Goal: Task Accomplishment & Management: Use online tool/utility

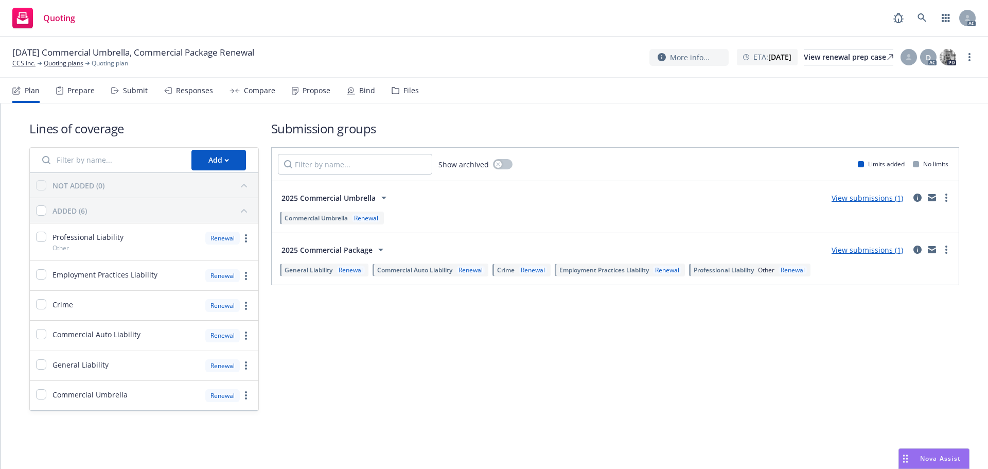
click at [129, 92] on div "Submit" at bounding box center [135, 90] width 25 height 8
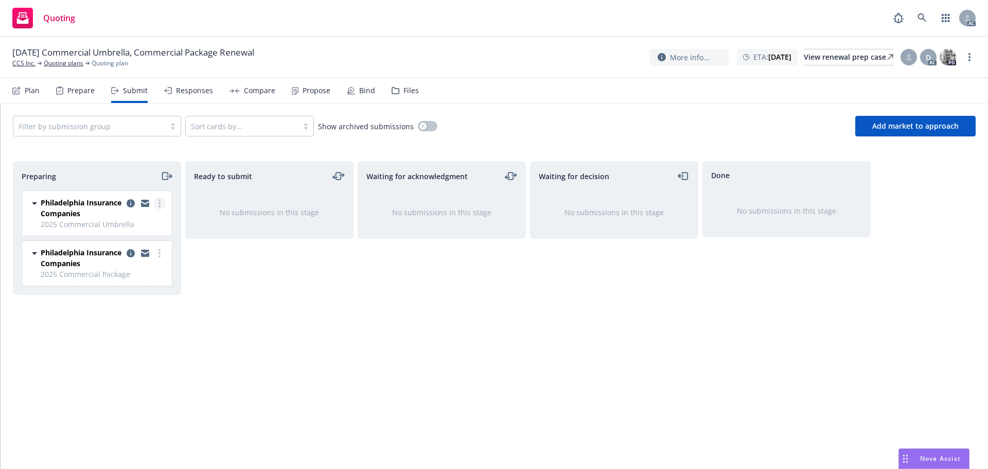
click at [158, 208] on link "more" at bounding box center [159, 203] width 12 height 12
click at [141, 242] on span "Log acknowledgement" at bounding box center [112, 245] width 101 height 10
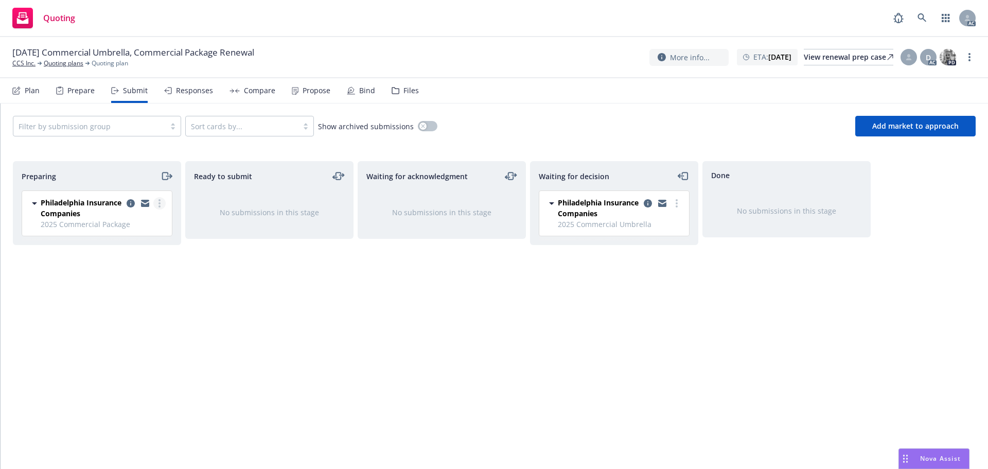
click at [163, 203] on link "more" at bounding box center [159, 203] width 12 height 12
click at [134, 244] on span "Log acknowledgement" at bounding box center [112, 245] width 101 height 10
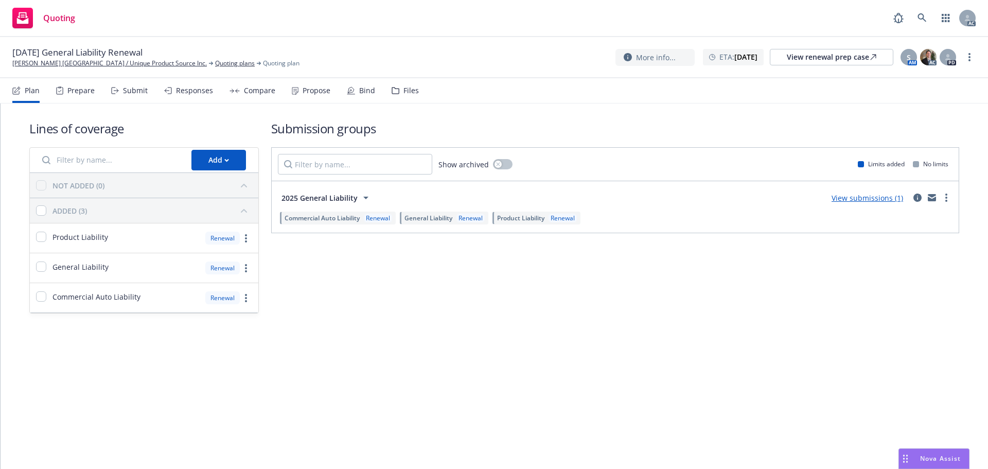
click at [116, 91] on icon at bounding box center [115, 90] width 8 height 7
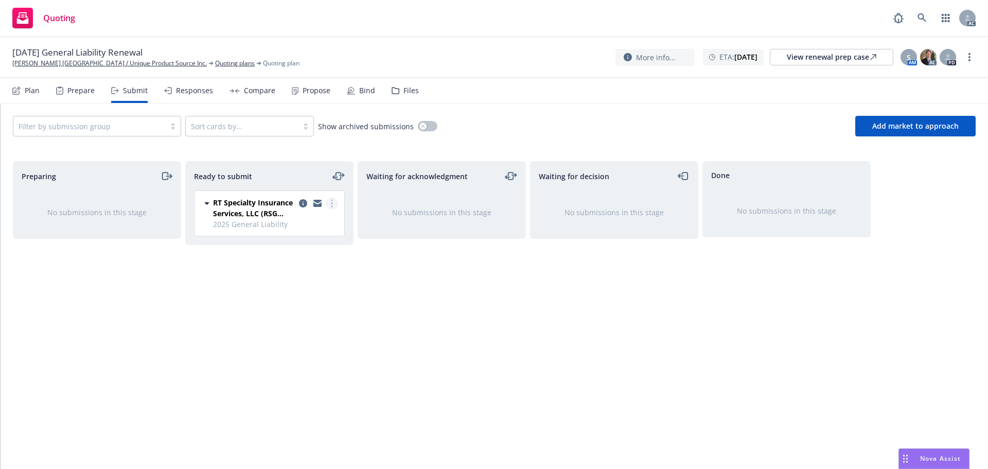
click at [335, 203] on link "more" at bounding box center [332, 203] width 12 height 12
click at [278, 238] on link "Log acknowledgement" at bounding box center [286, 245] width 103 height 21
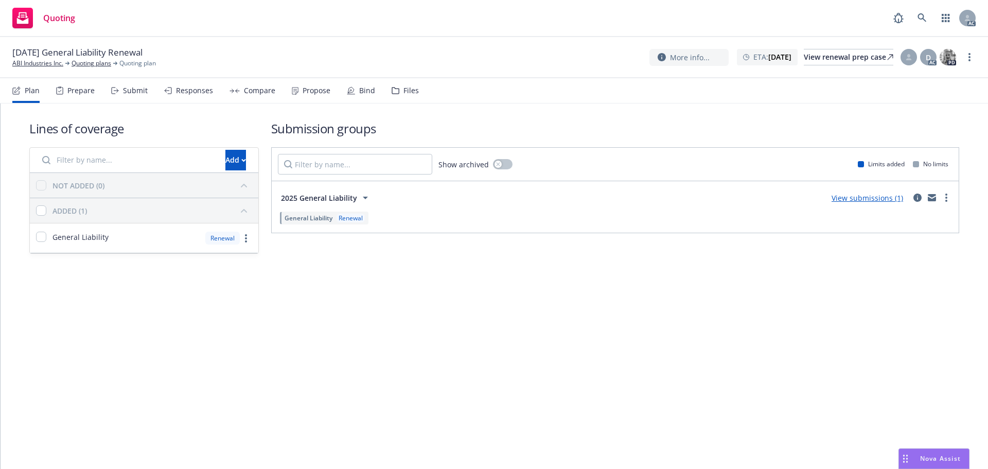
click at [134, 90] on div "Submit" at bounding box center [135, 90] width 25 height 8
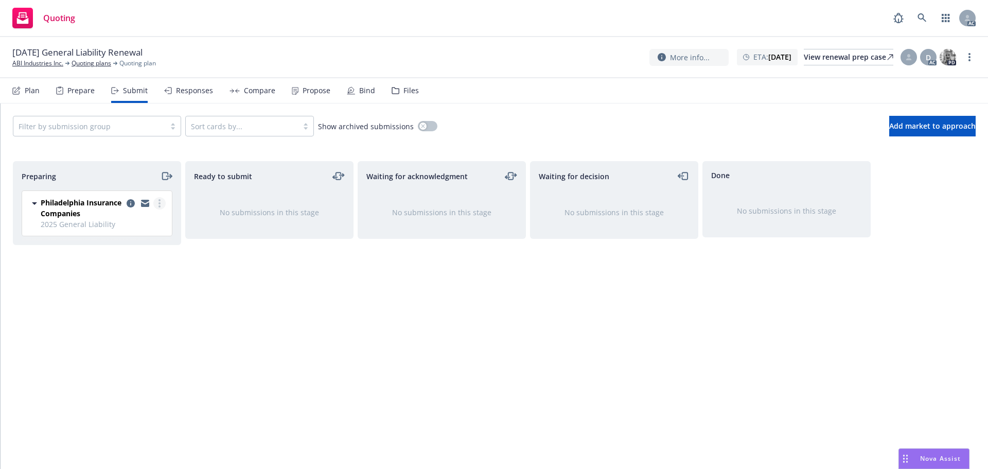
drag, startPoint x: 160, startPoint y: 197, endPoint x: 156, endPoint y: 204, distance: 8.8
click at [160, 198] on div "Philadelphia Insurance Companies 2025 General Liability Wednesday, June 25, 202…" at bounding box center [97, 213] width 150 height 45
click at [156, 204] on link "more" at bounding box center [159, 203] width 12 height 12
click at [125, 241] on span "Log acknowledgement" at bounding box center [112, 245] width 101 height 10
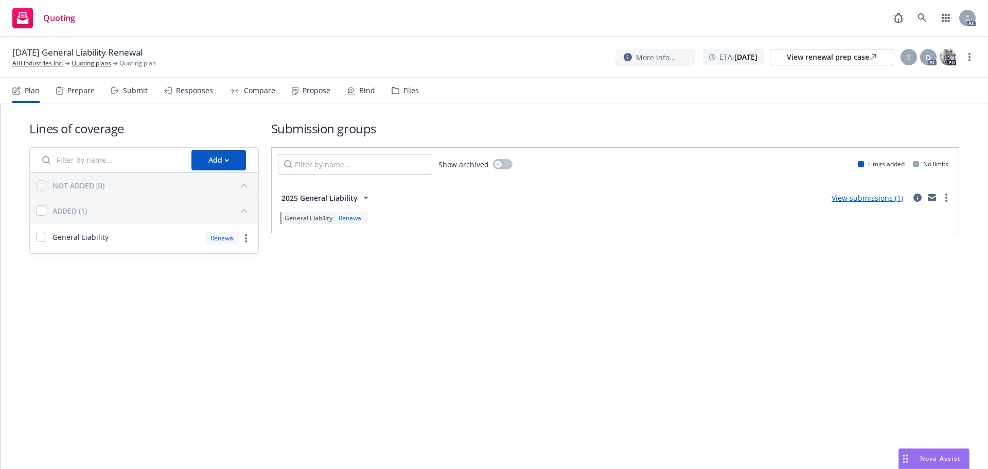
click at [117, 89] on icon at bounding box center [115, 90] width 8 height 7
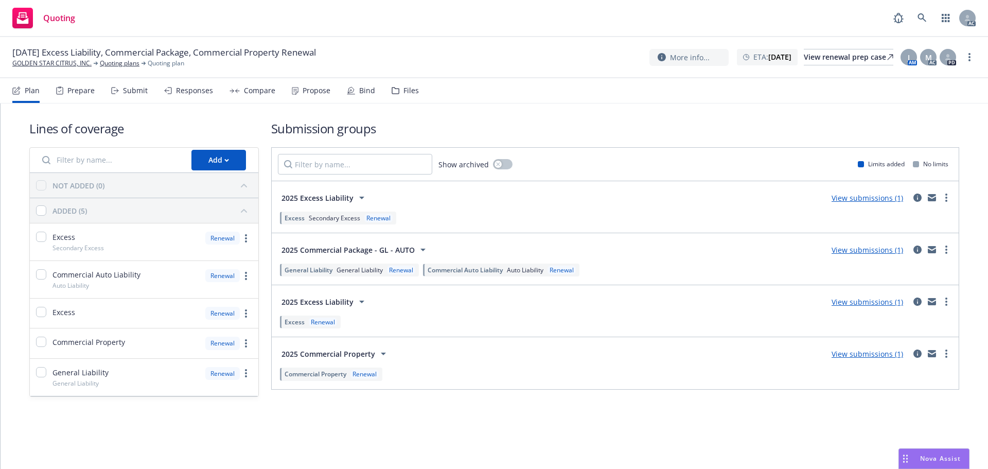
click at [117, 91] on icon at bounding box center [117, 91] width 2 height 4
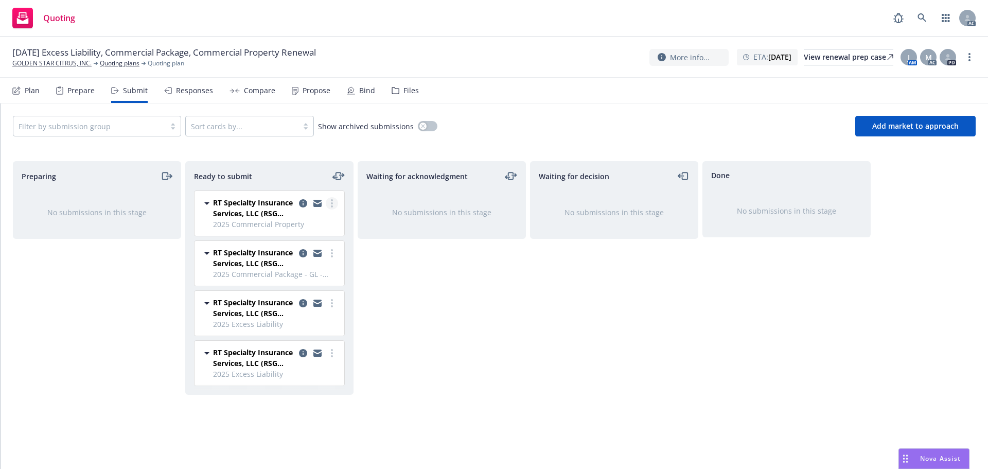
click at [334, 203] on link "more" at bounding box center [332, 203] width 12 height 12
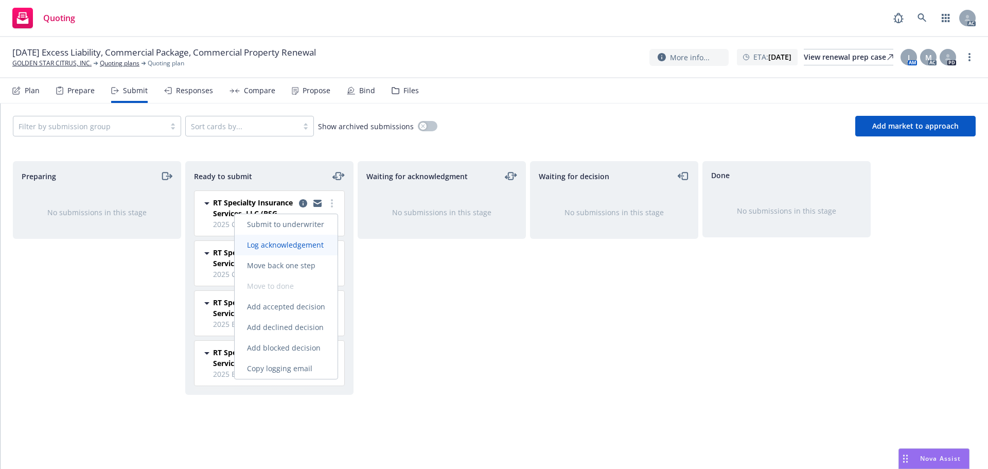
click at [306, 237] on link "Log acknowledgement" at bounding box center [286, 245] width 103 height 21
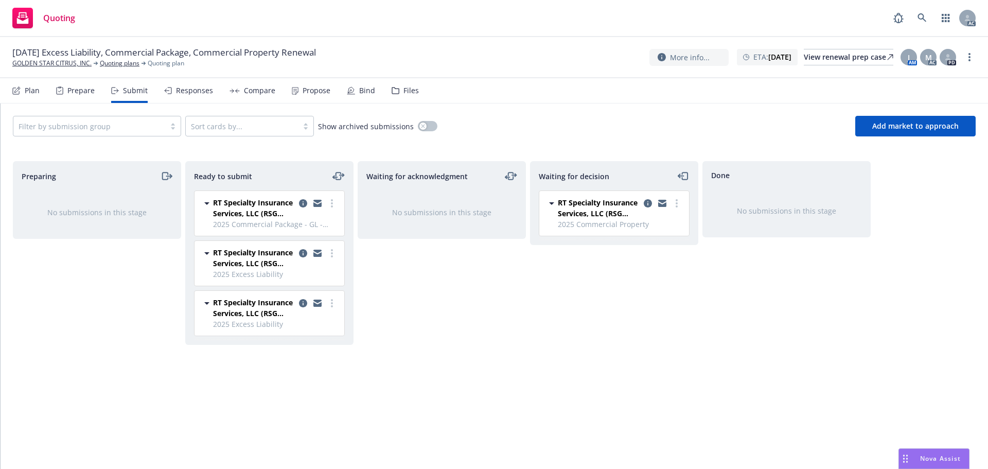
click at [333, 203] on circle "more" at bounding box center [332, 203] width 2 height 2
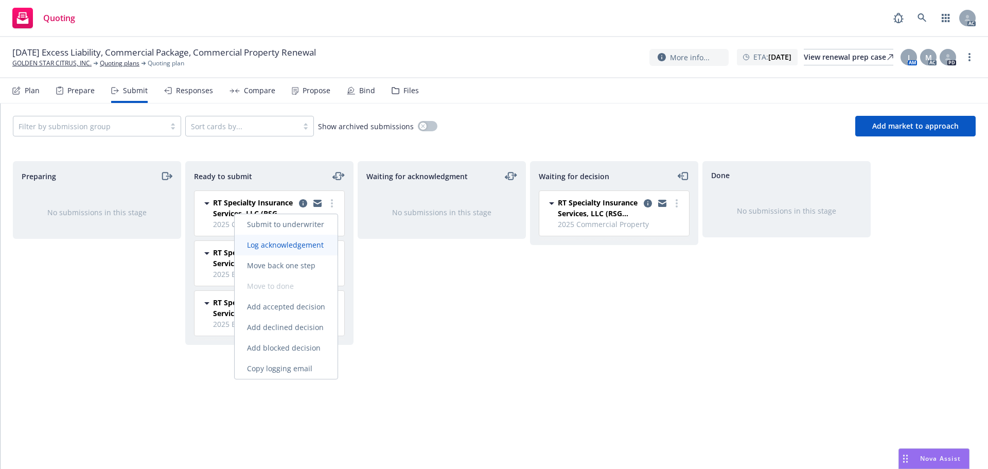
click at [303, 242] on span "Log acknowledgement" at bounding box center [285, 245] width 101 height 10
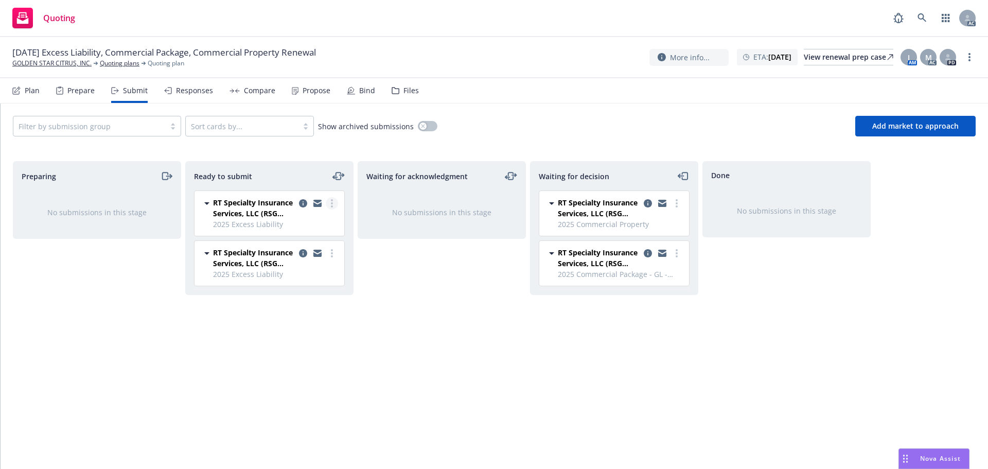
click at [334, 204] on link "more" at bounding box center [332, 203] width 12 height 12
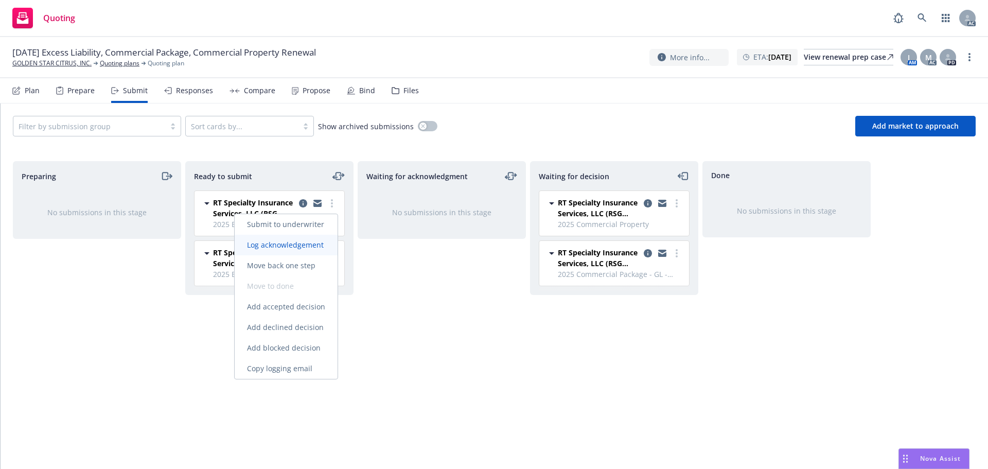
click at [308, 244] on span "Log acknowledgement" at bounding box center [285, 245] width 101 height 10
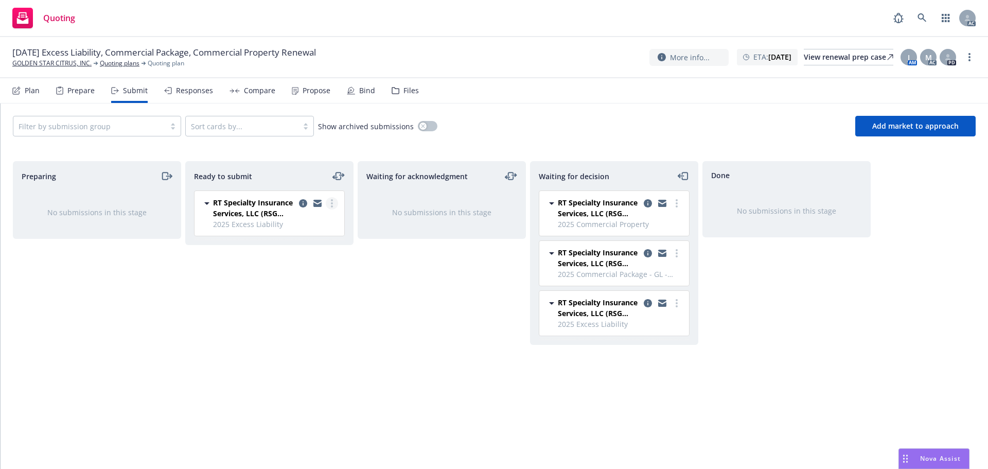
click at [334, 205] on link "more" at bounding box center [332, 203] width 12 height 12
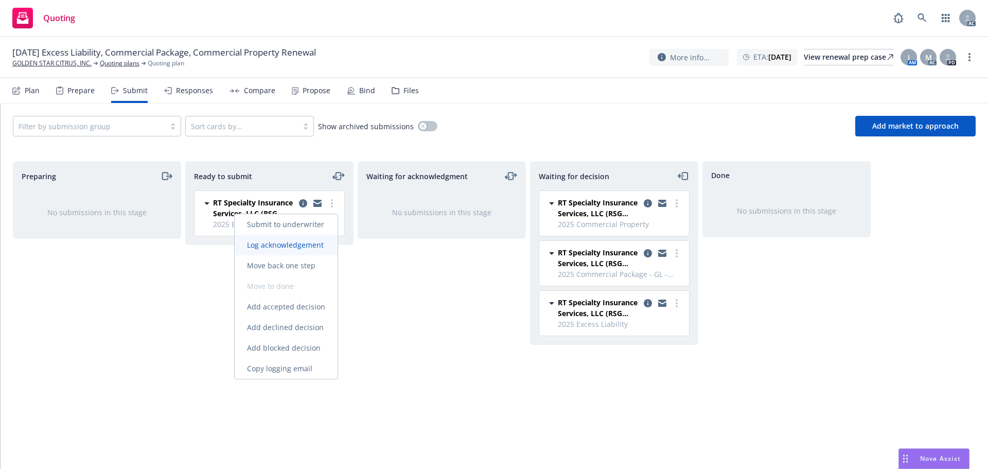
click at [293, 239] on link "Log acknowledgement" at bounding box center [286, 245] width 103 height 21
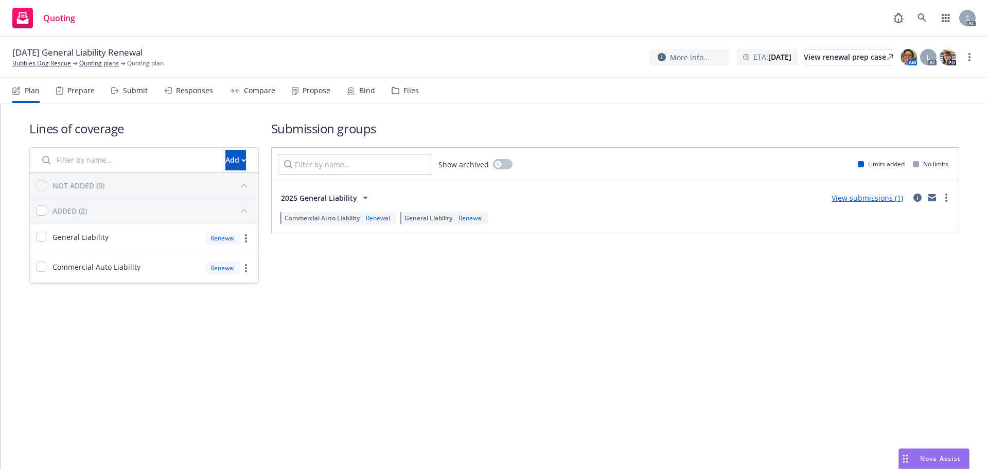
click at [126, 101] on div "Submit" at bounding box center [129, 90] width 37 height 25
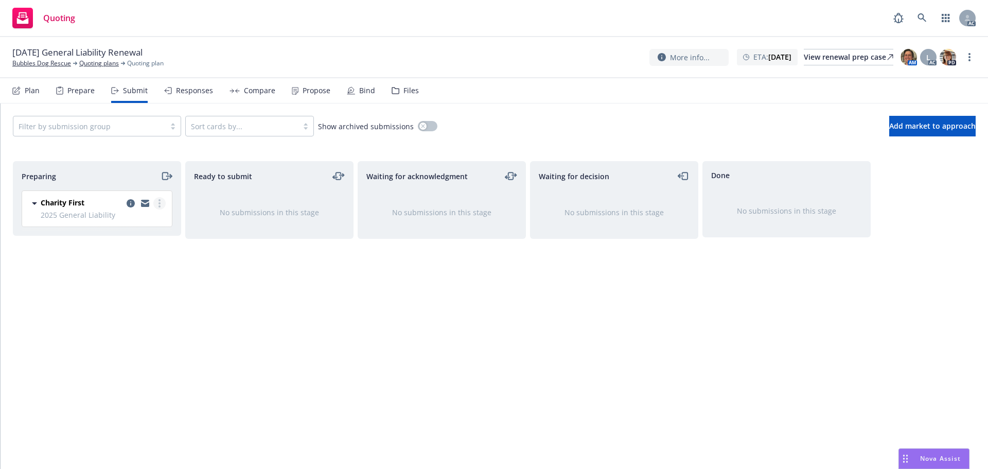
click at [159, 204] on icon "more" at bounding box center [160, 203] width 2 height 8
click at [124, 241] on span "Log acknowledgement" at bounding box center [112, 245] width 101 height 10
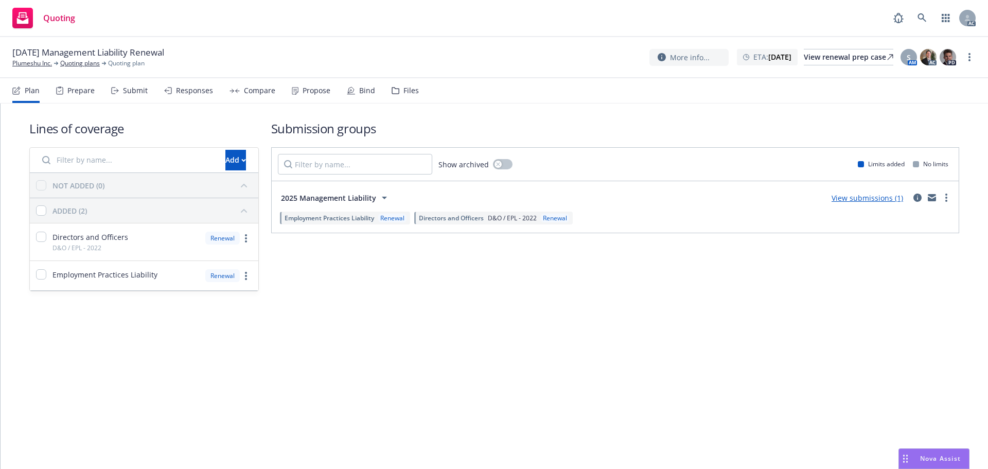
click at [120, 82] on div "Submit" at bounding box center [129, 90] width 37 height 25
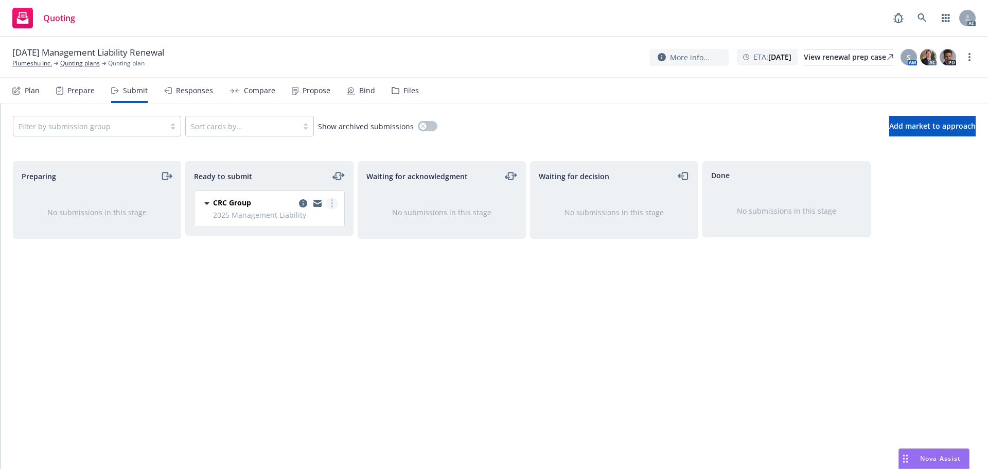
click at [334, 208] on link "more" at bounding box center [332, 203] width 12 height 12
click at [301, 244] on span "Log acknowledgement" at bounding box center [285, 245] width 101 height 10
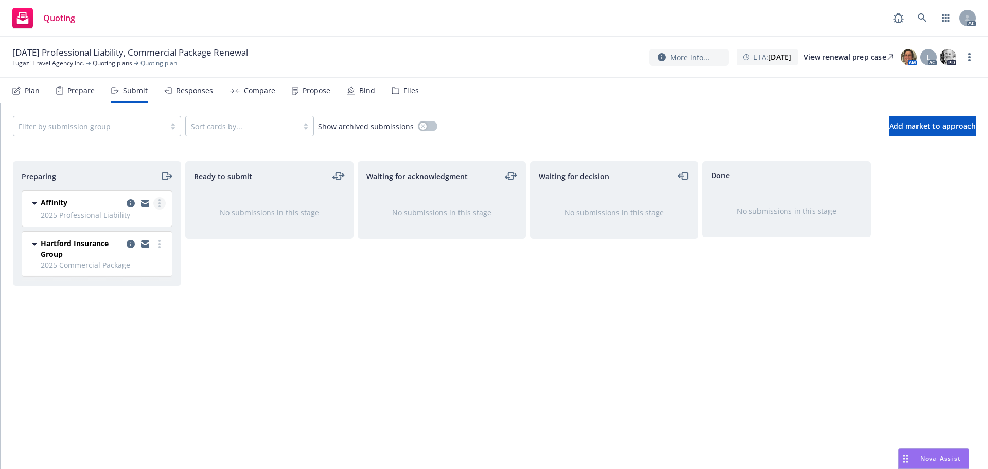
click at [162, 203] on link "more" at bounding box center [159, 203] width 12 height 12
click at [127, 246] on span "Log acknowledgement" at bounding box center [112, 245] width 101 height 10
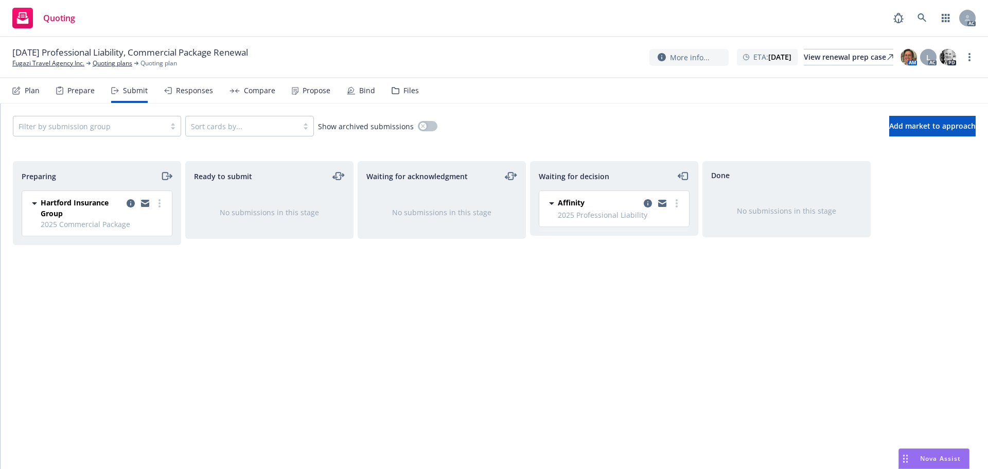
click at [161, 205] on link "more" at bounding box center [159, 203] width 12 height 12
click at [134, 247] on span "Log acknowledgement" at bounding box center [112, 245] width 101 height 10
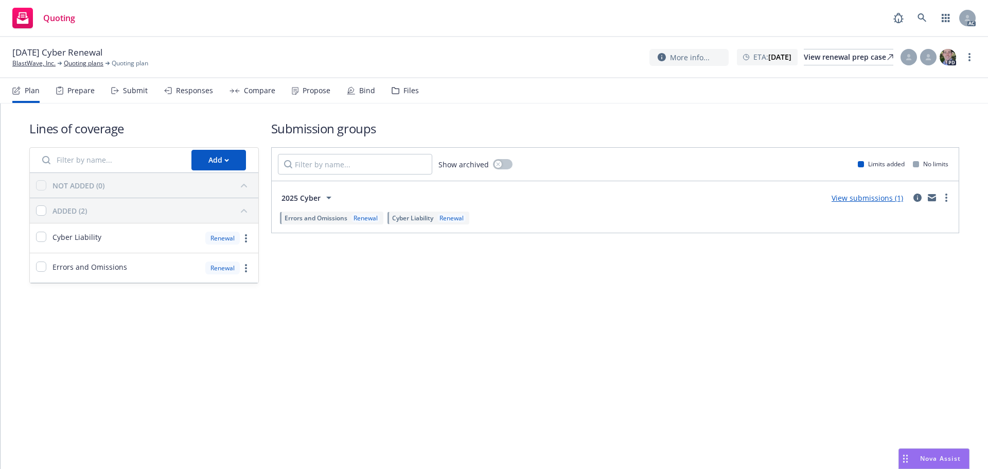
click at [120, 96] on div "Submit" at bounding box center [129, 90] width 37 height 25
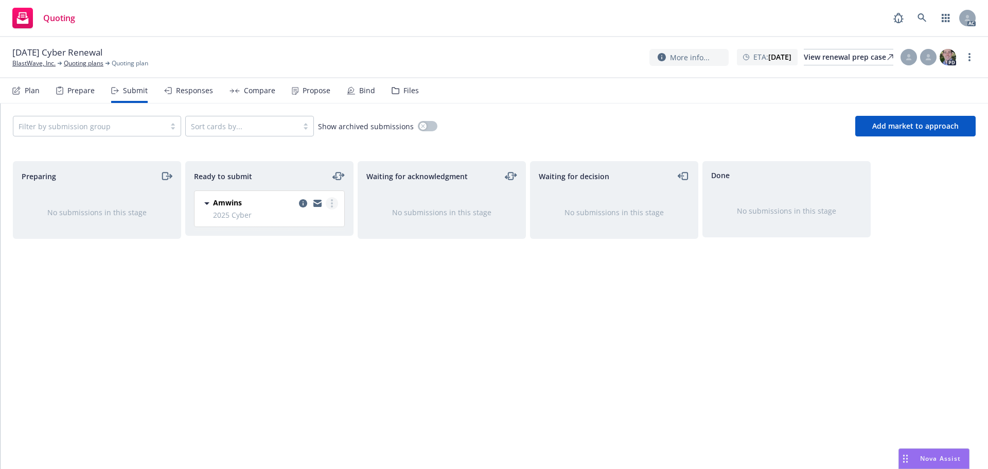
click at [331, 200] on circle "more" at bounding box center [332, 200] width 2 height 2
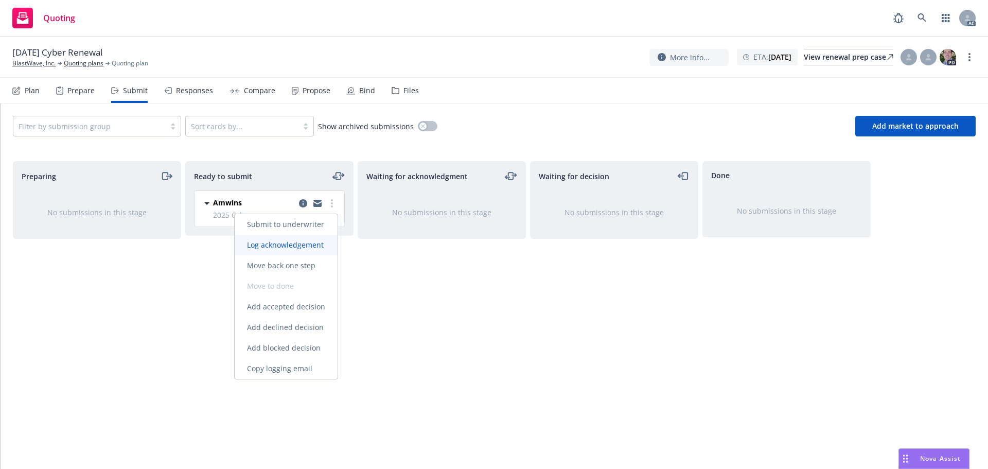
click at [290, 239] on link "Log acknowledgement" at bounding box center [286, 245] width 103 height 21
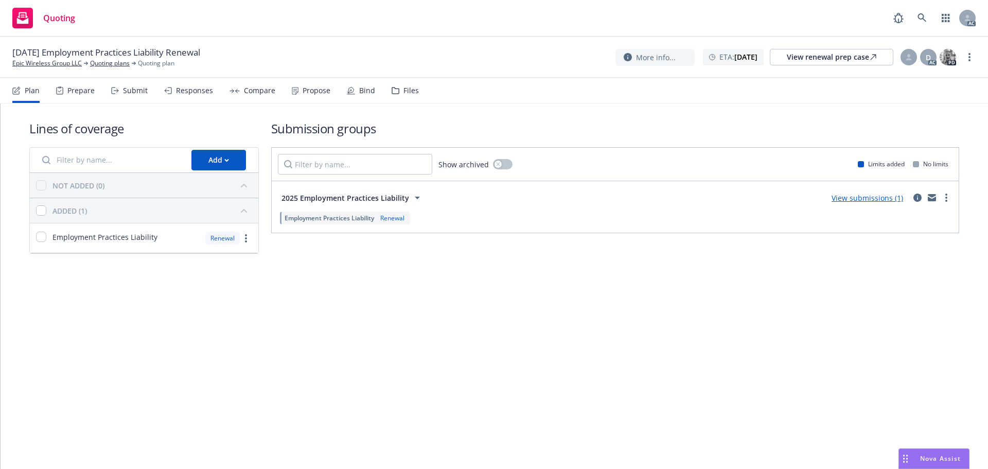
click at [139, 93] on div "Submit" at bounding box center [135, 90] width 25 height 8
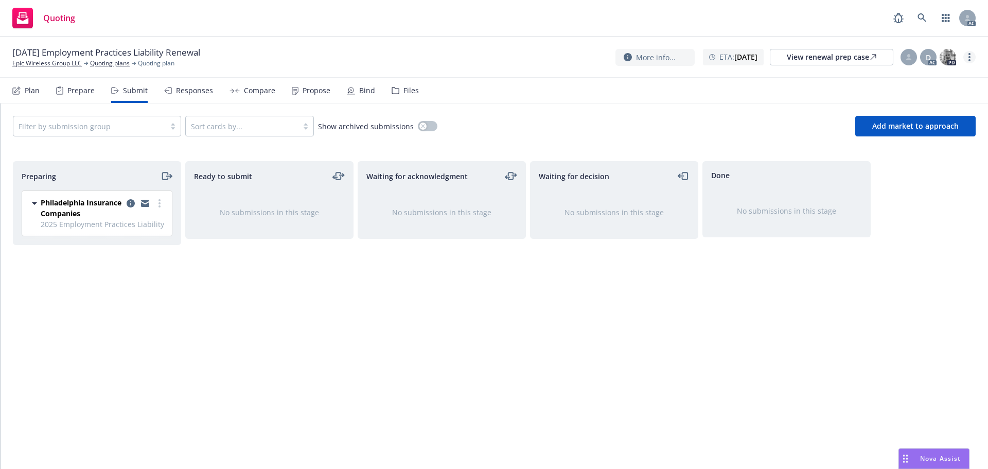
click at [971, 58] on link "more" at bounding box center [970, 57] width 12 height 12
drag, startPoint x: 932, startPoint y: 73, endPoint x: 896, endPoint y: 77, distance: 36.3
click at [931, 73] on link "Copy logging email" at bounding box center [918, 78] width 115 height 21
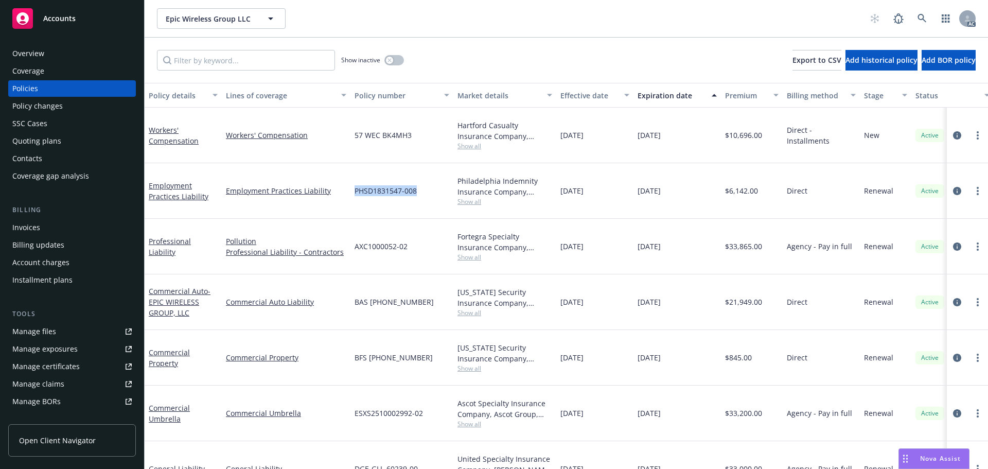
drag, startPoint x: 396, startPoint y: 196, endPoint x: 356, endPoint y: 196, distance: 39.6
click at [356, 196] on div "PHSD1831547-008" at bounding box center [402, 191] width 103 height 56
copy span "PHSD1831547-008"
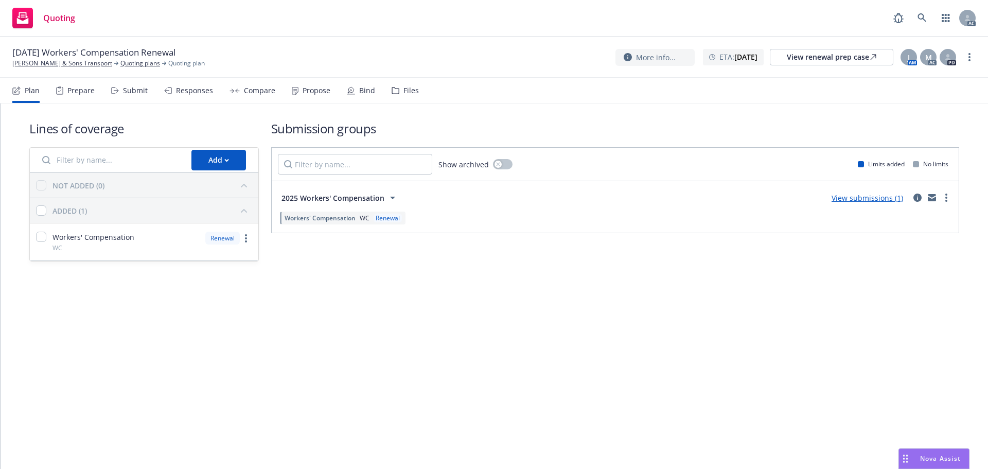
click at [138, 94] on div "Submit" at bounding box center [135, 90] width 25 height 8
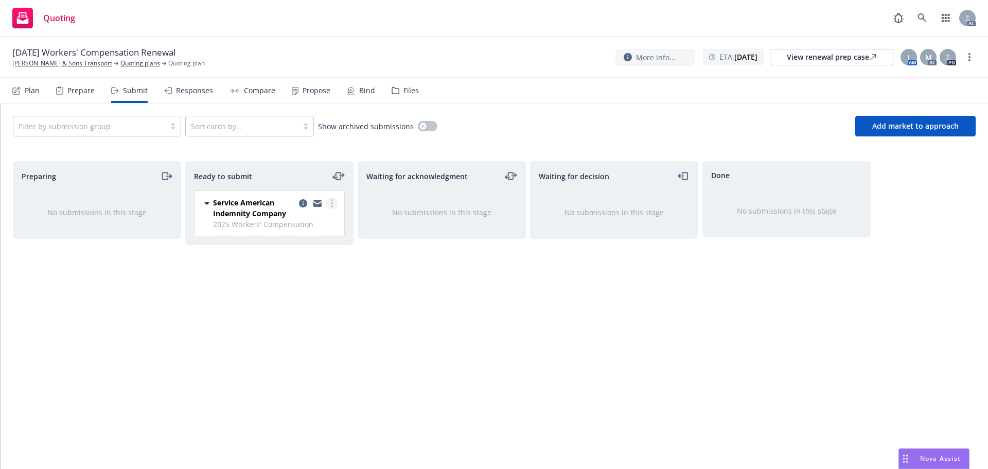
click at [334, 204] on link "more" at bounding box center [332, 203] width 12 height 12
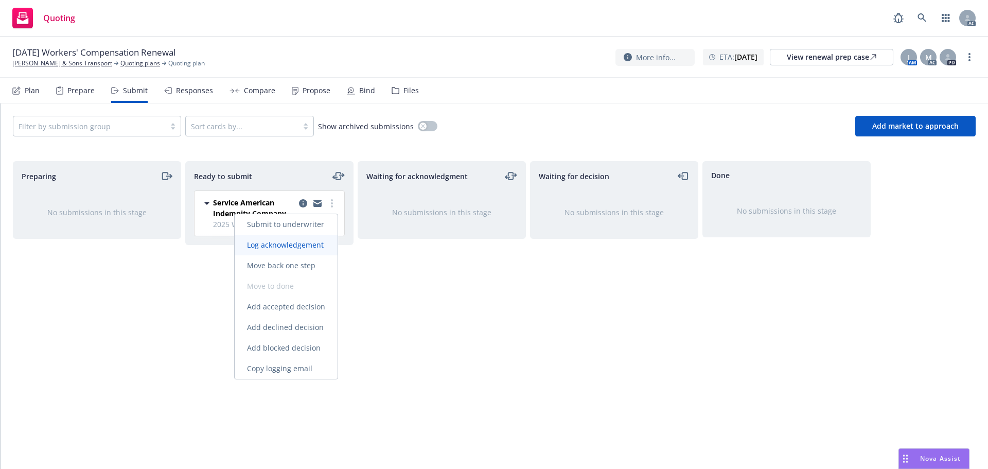
click at [307, 245] on span "Log acknowledgement" at bounding box center [285, 245] width 101 height 10
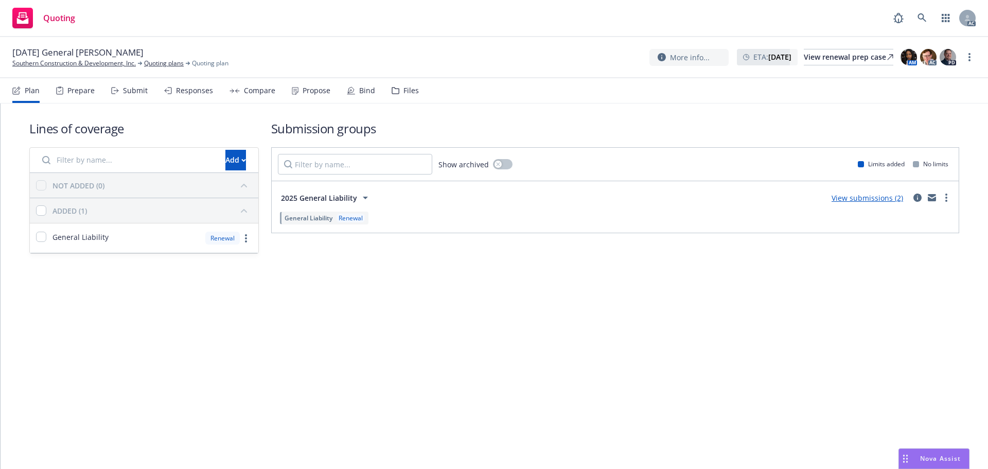
click at [117, 98] on div "Submit" at bounding box center [129, 90] width 37 height 25
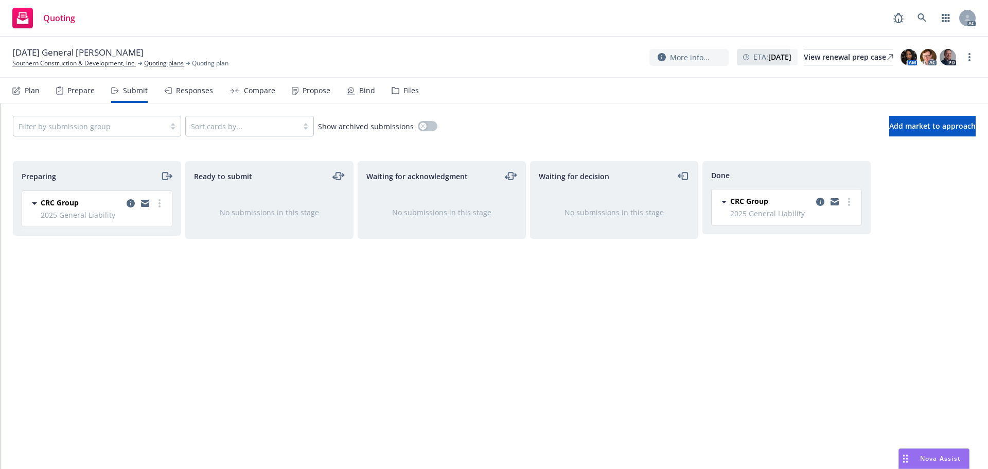
click at [203, 97] on div "Responses" at bounding box center [188, 90] width 49 height 25
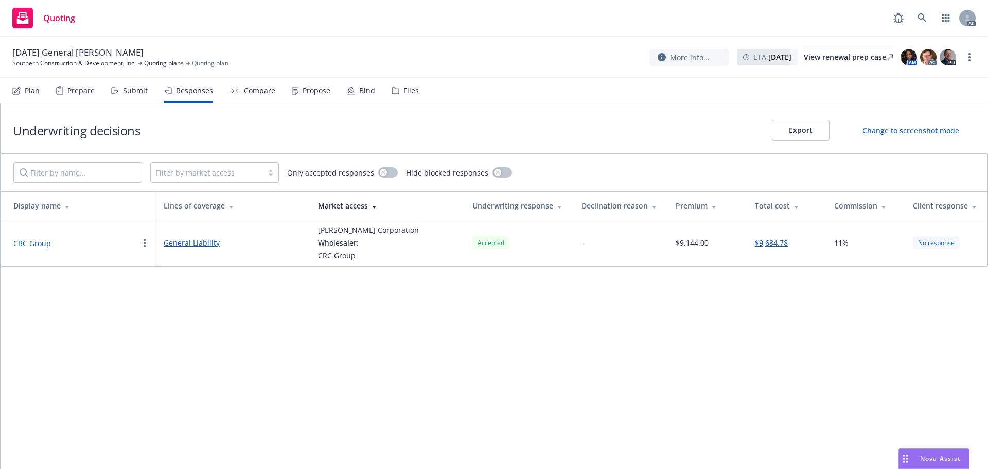
click at [40, 240] on button "CRC Group" at bounding box center [32, 243] width 38 height 11
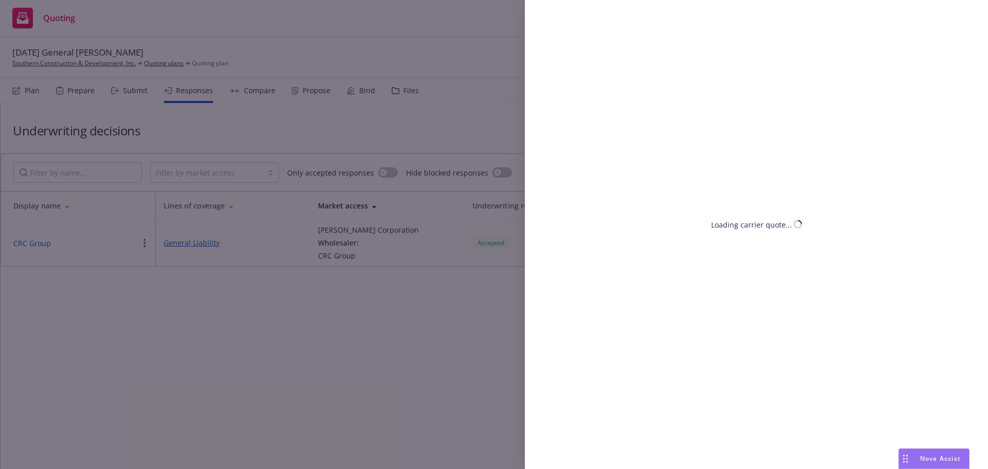
select select "CA"
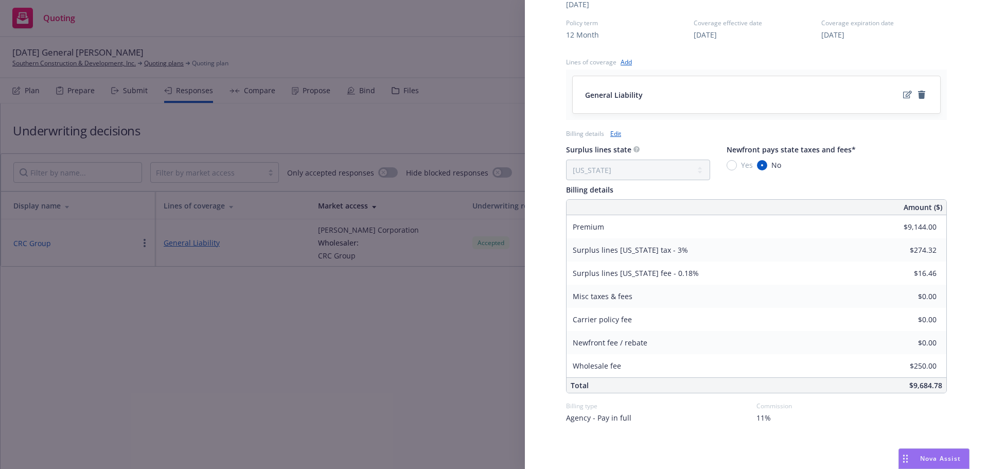
scroll to position [429, 0]
click at [326, 334] on div "Display Name CRC Group Carrier [PERSON_NAME] Corporation Writing company Berkle…" at bounding box center [494, 234] width 988 height 469
